Goal: Navigation & Orientation: Find specific page/section

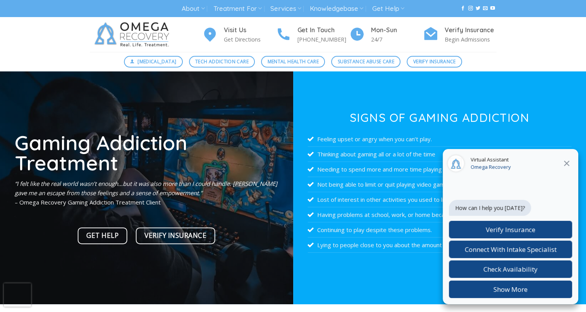
click at [571, 164] on icon "Close" at bounding box center [566, 163] width 9 height 9
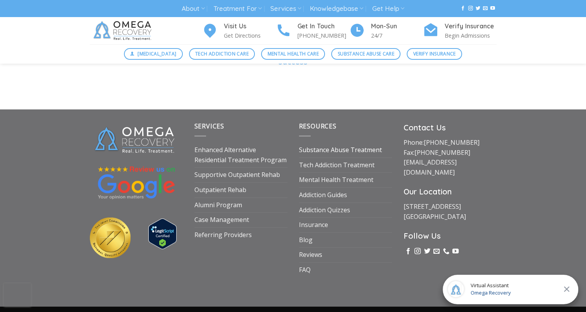
scroll to position [2885, 0]
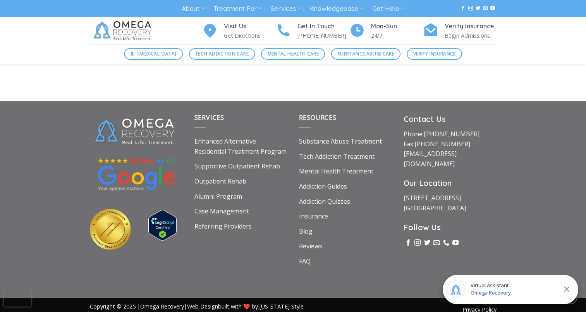
click at [564, 286] on icon "Close" at bounding box center [566, 288] width 9 height 9
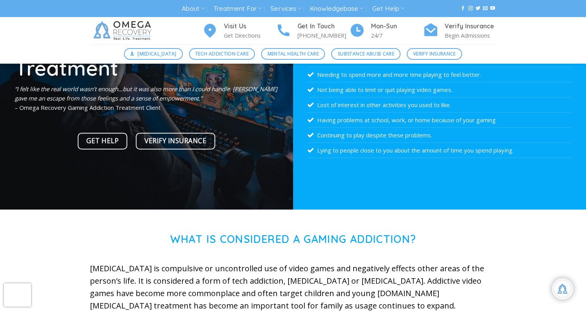
scroll to position [0, 0]
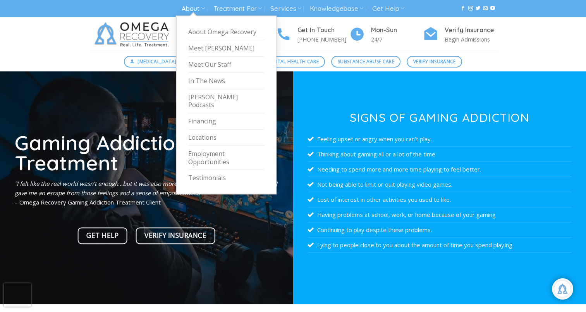
click at [189, 13] on link "About" at bounding box center [193, 9] width 23 height 14
click at [223, 34] on link "About Omega Recovery" at bounding box center [226, 32] width 76 height 16
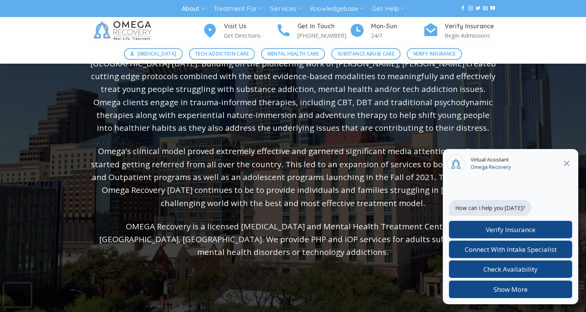
scroll to position [155, 0]
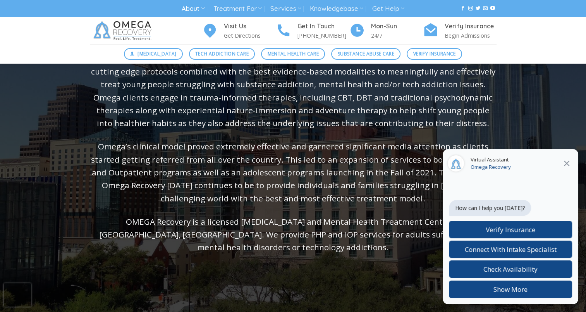
click at [560, 160] on button "Close" at bounding box center [567, 163] width 14 height 10
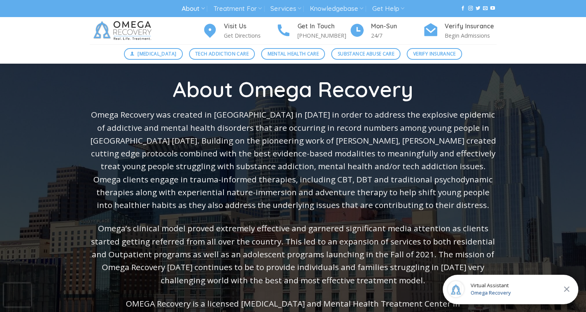
scroll to position [0, 0]
